Goal: Book appointment/travel/reservation

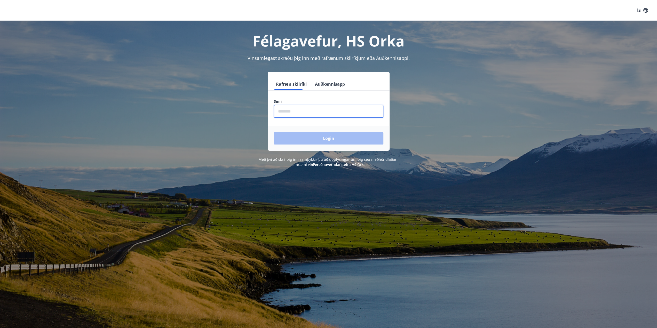
click at [315, 111] on input "phone" at bounding box center [328, 111] width 109 height 13
type input "*"
type input "********"
click at [274, 132] on button "Login" at bounding box center [328, 138] width 109 height 12
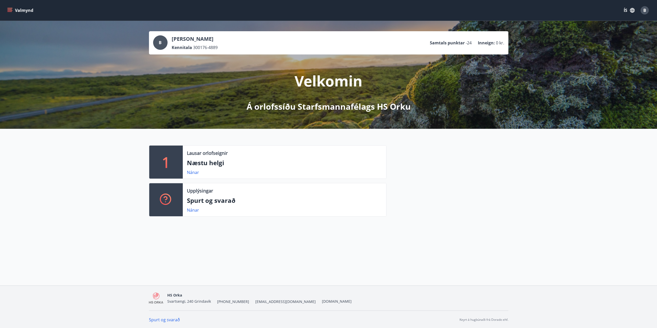
click at [11, 11] on icon "menu" at bounding box center [10, 10] width 6 height 1
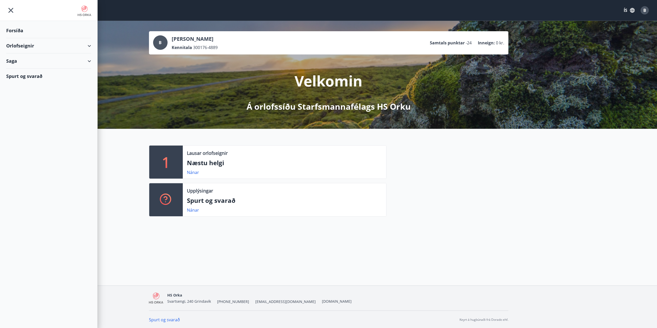
click at [45, 48] on div "Orlofseignir" at bounding box center [48, 45] width 85 height 15
click at [35, 70] on div "Bókunardagatal" at bounding box center [48, 69] width 77 height 11
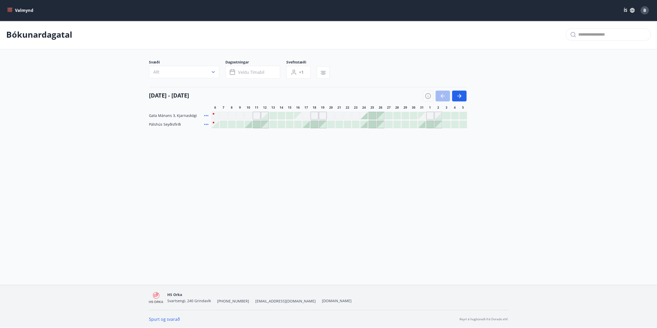
scroll to position [1, 0]
click at [205, 116] on icon at bounding box center [206, 116] width 6 height 6
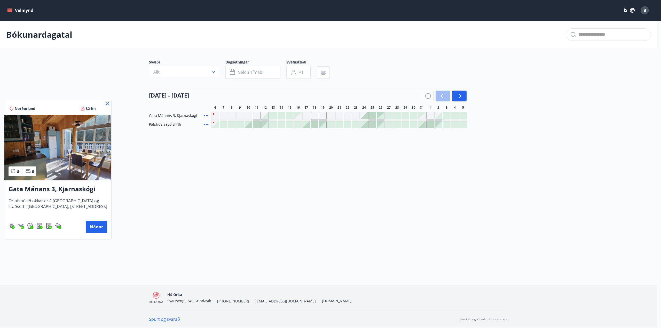
click at [107, 105] on icon at bounding box center [107, 104] width 6 height 6
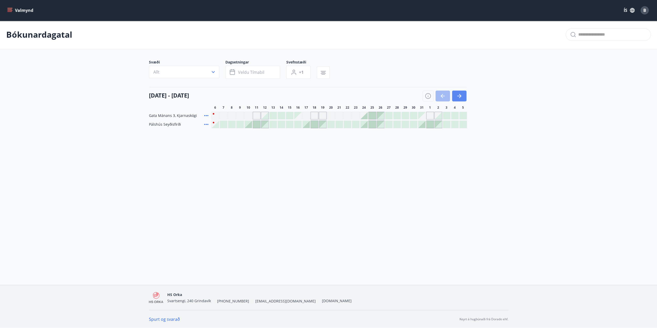
click at [460, 96] on icon "button" at bounding box center [459, 96] width 4 height 1
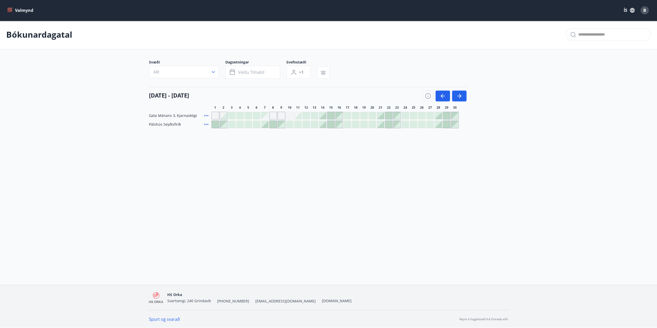
click at [442, 91] on button "button" at bounding box center [443, 96] width 14 height 11
